Goal: Task Accomplishment & Management: Manage account settings

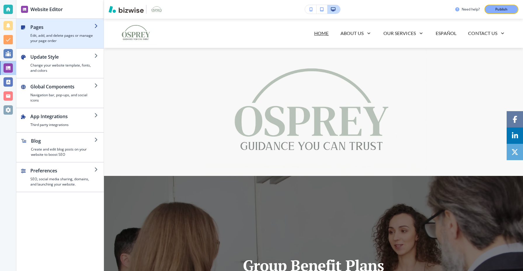
click at [75, 35] on h4 "Edit, add, and delete pages or manage your page order" at bounding box center [62, 38] width 64 height 11
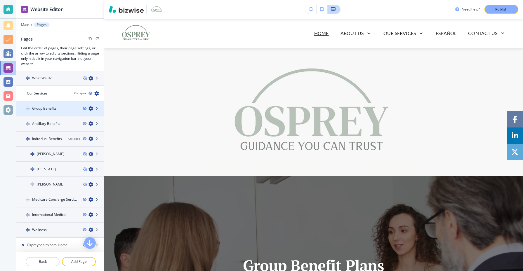
scroll to position [117, 0]
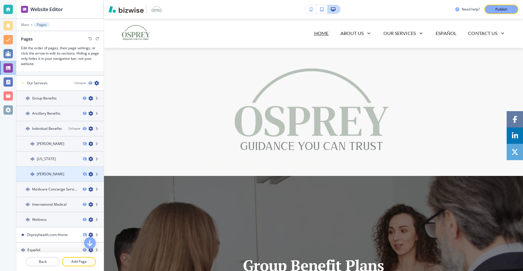
click at [64, 174] on div "Morgan White" at bounding box center [47, 174] width 62 height 5
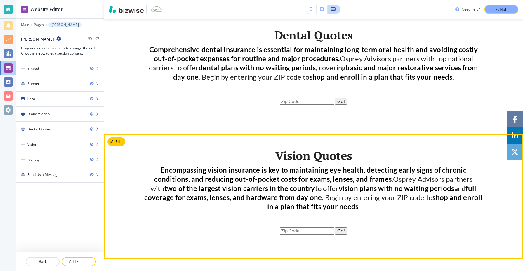
scroll to position [275, 0]
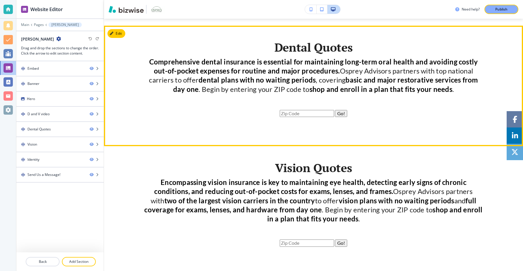
click at [135, 79] on div "Dental Quotes Comprehensive dental insurance is essential for maintaining long-…" at bounding box center [313, 86] width 419 height 90
click at [115, 32] on button "Edit This Section" at bounding box center [127, 33] width 39 height 9
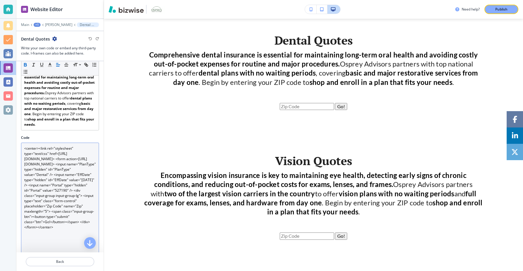
scroll to position [60, 0]
drag, startPoint x: 36, startPoint y: 168, endPoint x: 52, endPoint y: 172, distance: 16.6
click at [52, 172] on textarea "<center><link rel="stylesheet" type="text/css" href=https://cdn.mwadmin.com/htm…" at bounding box center [60, 198] width 78 height 112
click at [39, 169] on textarea "<center><link rel="stylesheet" type="text/css" href=https://cdn.mwadmin.com/htm…" at bounding box center [60, 198] width 78 height 112
drag, startPoint x: 63, startPoint y: 163, endPoint x: 34, endPoint y: 158, distance: 29.6
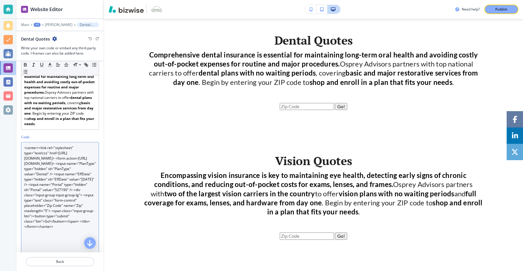
click at [34, 158] on textarea "<center><link rel="stylesheet" type="text/css" href=https://cdn.mwadmin.com/htm…" at bounding box center [60, 198] width 78 height 112
click at [51, 182] on textarea "<center><link rel="stylesheet" type="text/css" href=https://cdn.mwadmin.com/htm…" at bounding box center [60, 198] width 78 height 112
drag, startPoint x: 95, startPoint y: 169, endPoint x: 36, endPoint y: 170, distance: 58.5
click at [36, 170] on textarea "<center><link rel="stylesheet" type="text/css" href=https://cdn.mwadmin.com/htm…" at bounding box center [60, 198] width 78 height 112
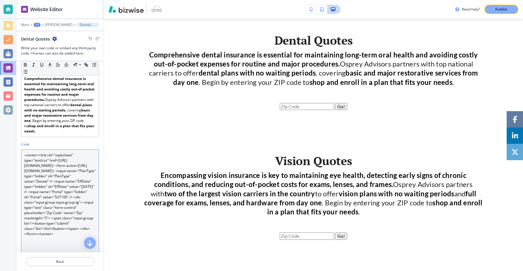
scroll to position [52, 0]
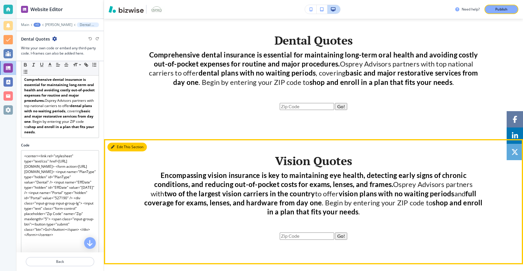
click at [118, 149] on button "Edit This Section" at bounding box center [127, 147] width 39 height 9
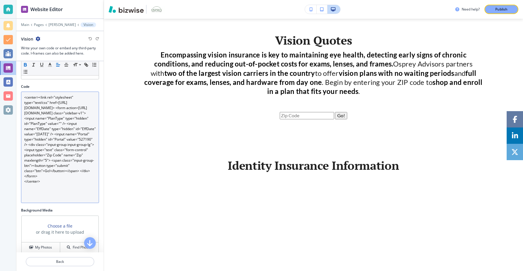
scroll to position [116, 0]
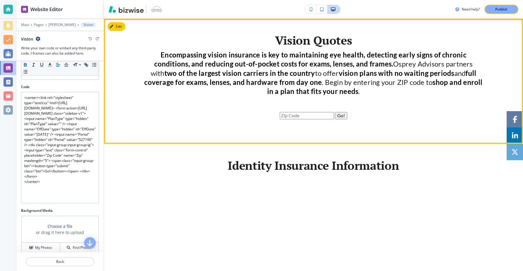
click at [295, 115] on input "text" at bounding box center [307, 115] width 54 height 7
click at [315, 113] on input "text" at bounding box center [307, 115] width 54 height 7
type input "19460"
click at [342, 114] on button "Go!" at bounding box center [341, 115] width 12 height 7
